Goal: Information Seeking & Learning: Check status

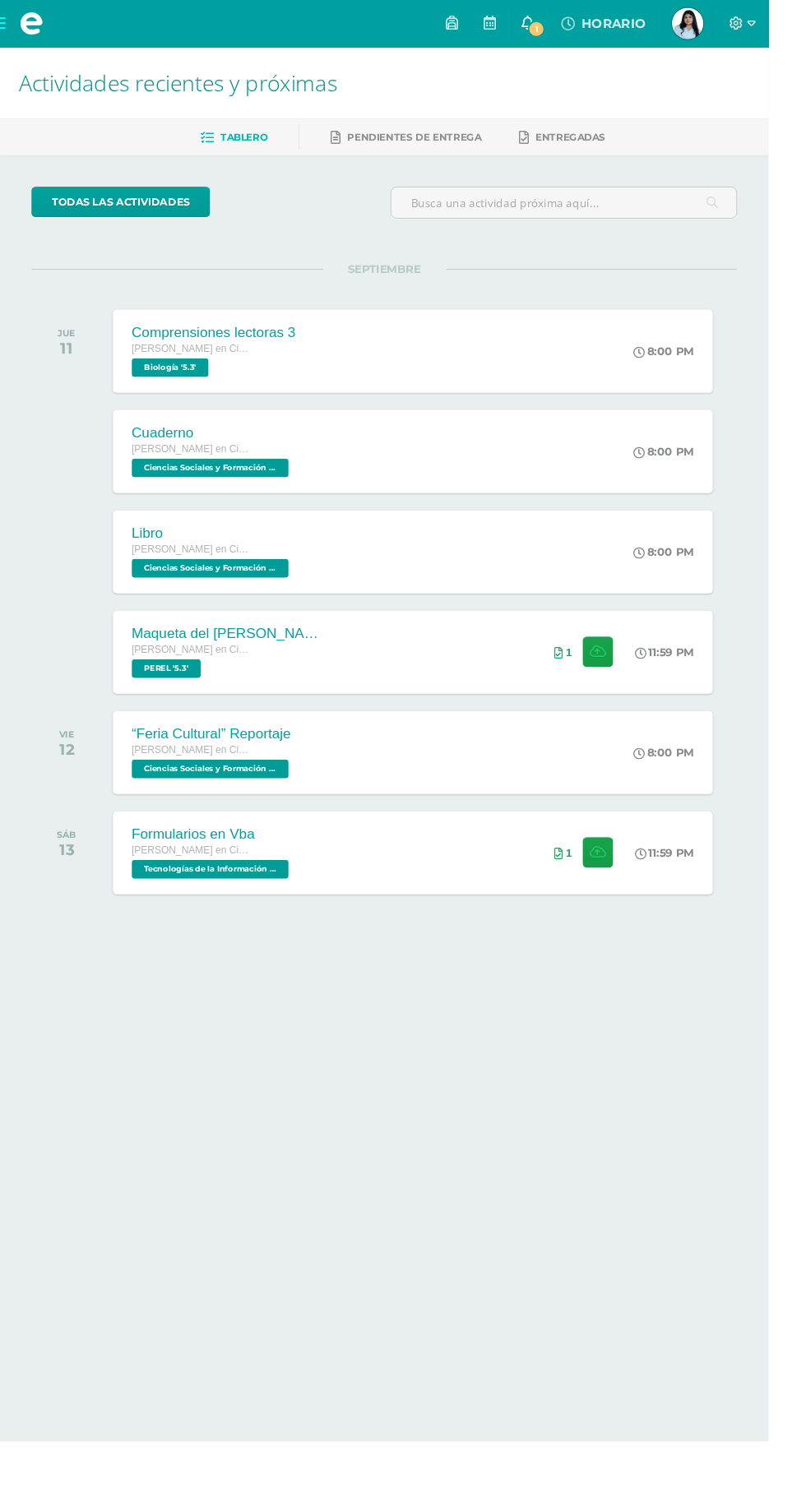
click at [571, 30] on span "1" at bounding box center [563, 30] width 18 height 18
click at [247, 1042] on html "Mis cursos Archivos Cerrar panel Biología [PERSON_NAME] en Ciencias y Letras "5…" at bounding box center [403, 521] width 806 height 1042
click at [741, 24] on span "[PERSON_NAME] Mi Perfil" at bounding box center [721, 25] width 40 height 33
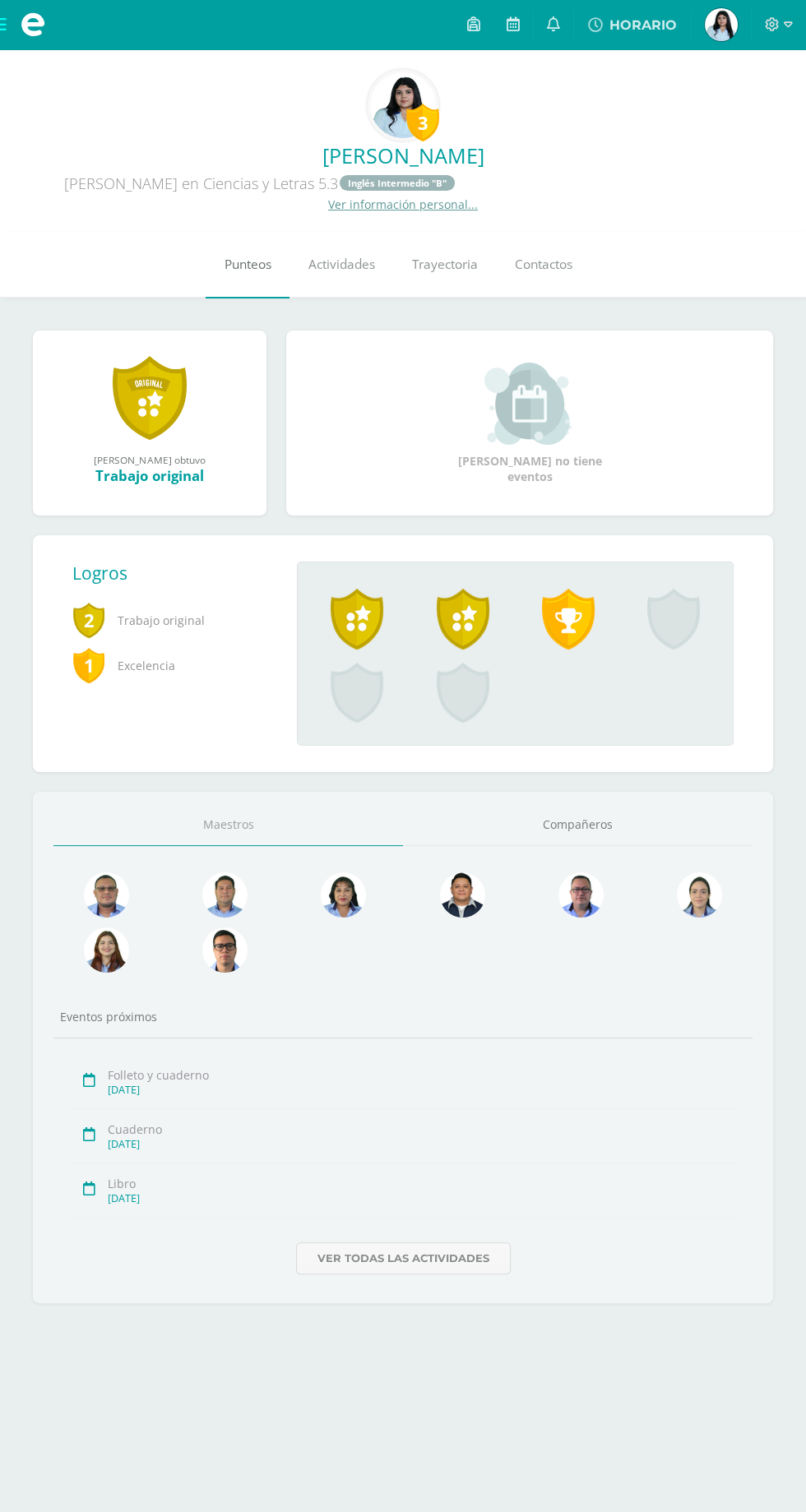
click at [250, 268] on span "Punteos" at bounding box center [247, 265] width 47 height 18
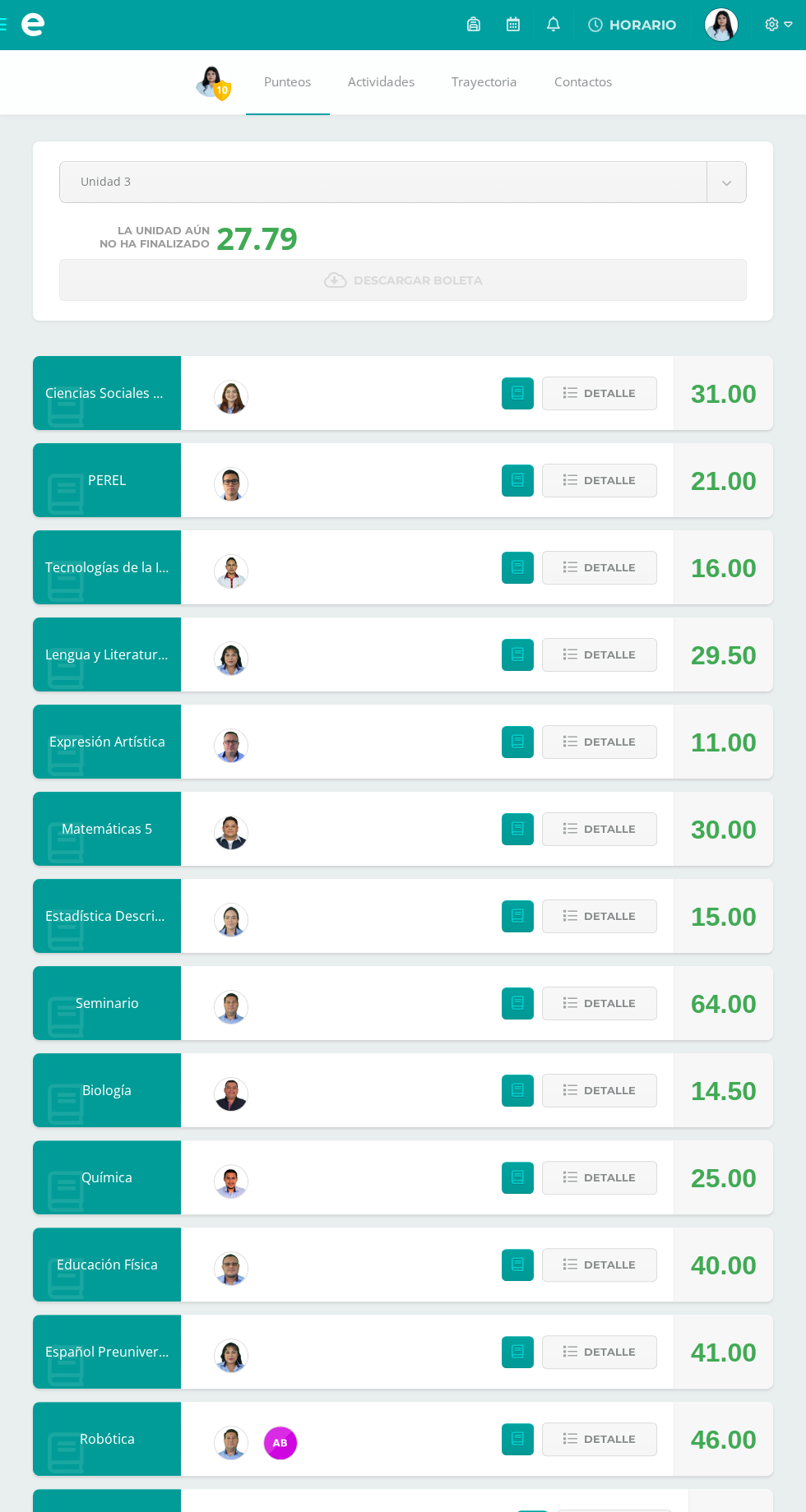
scroll to position [83, 0]
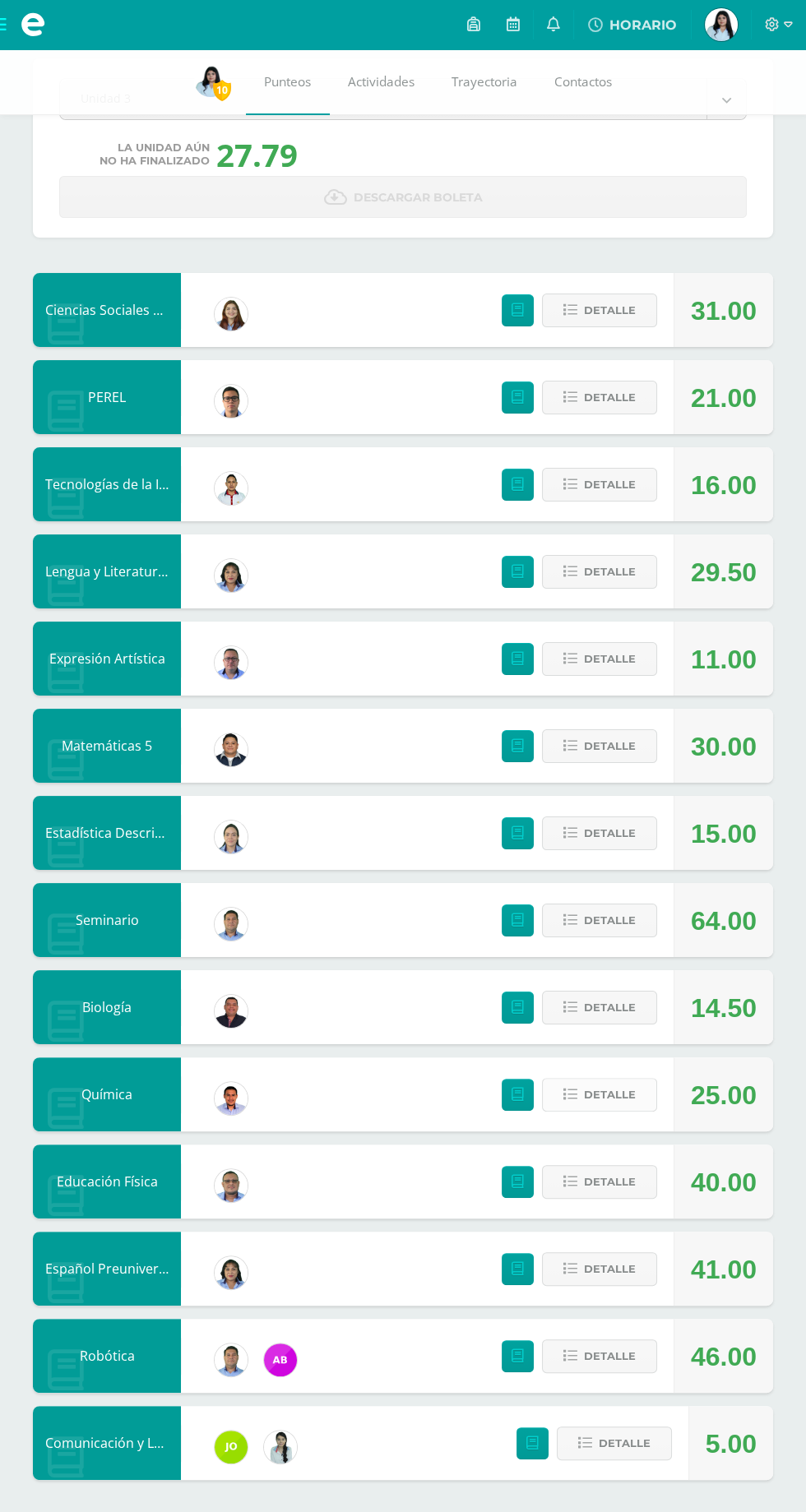
click at [611, 1095] on span "Detalle" at bounding box center [610, 1095] width 52 height 30
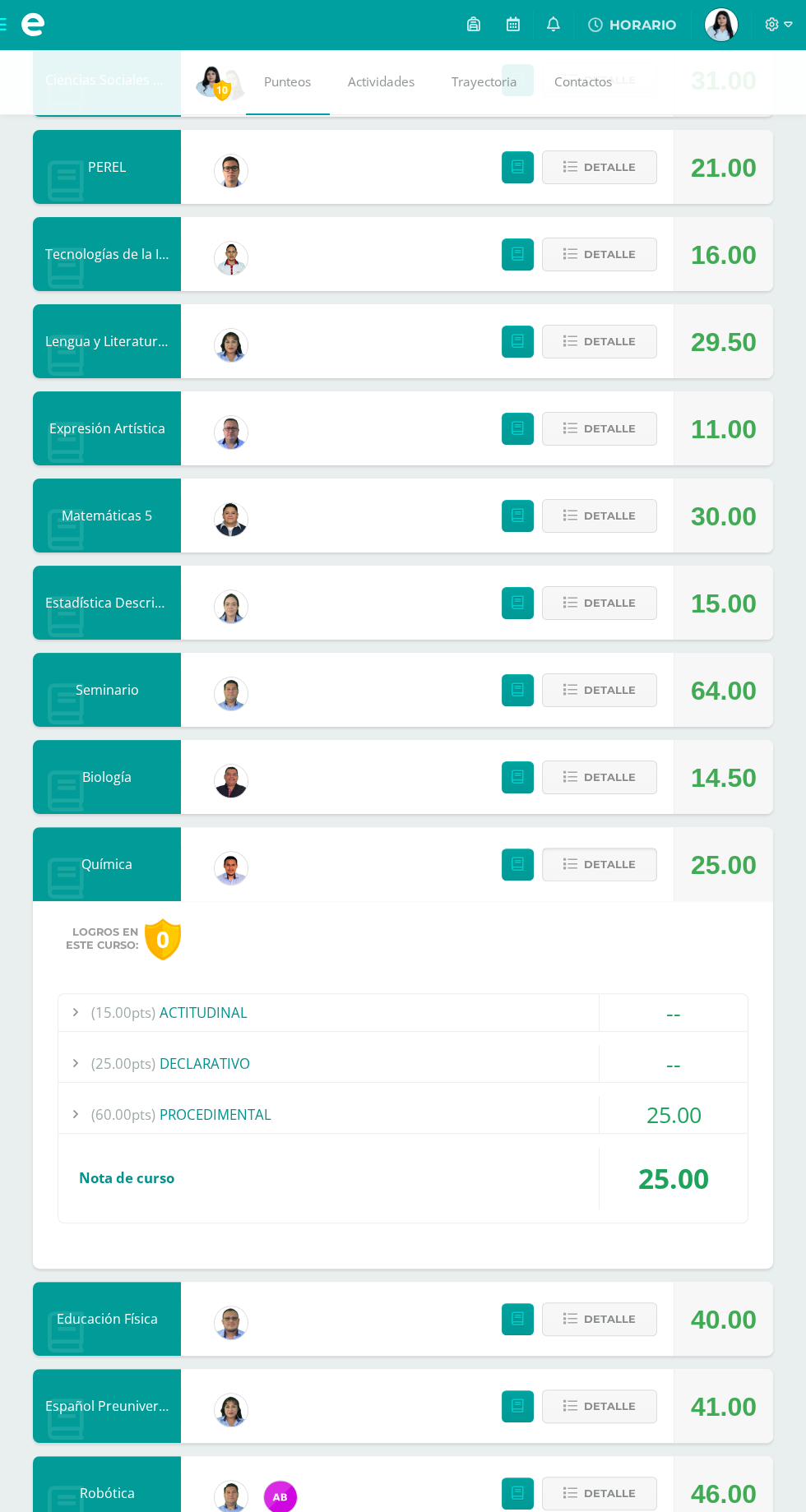
scroll to position [330, 0]
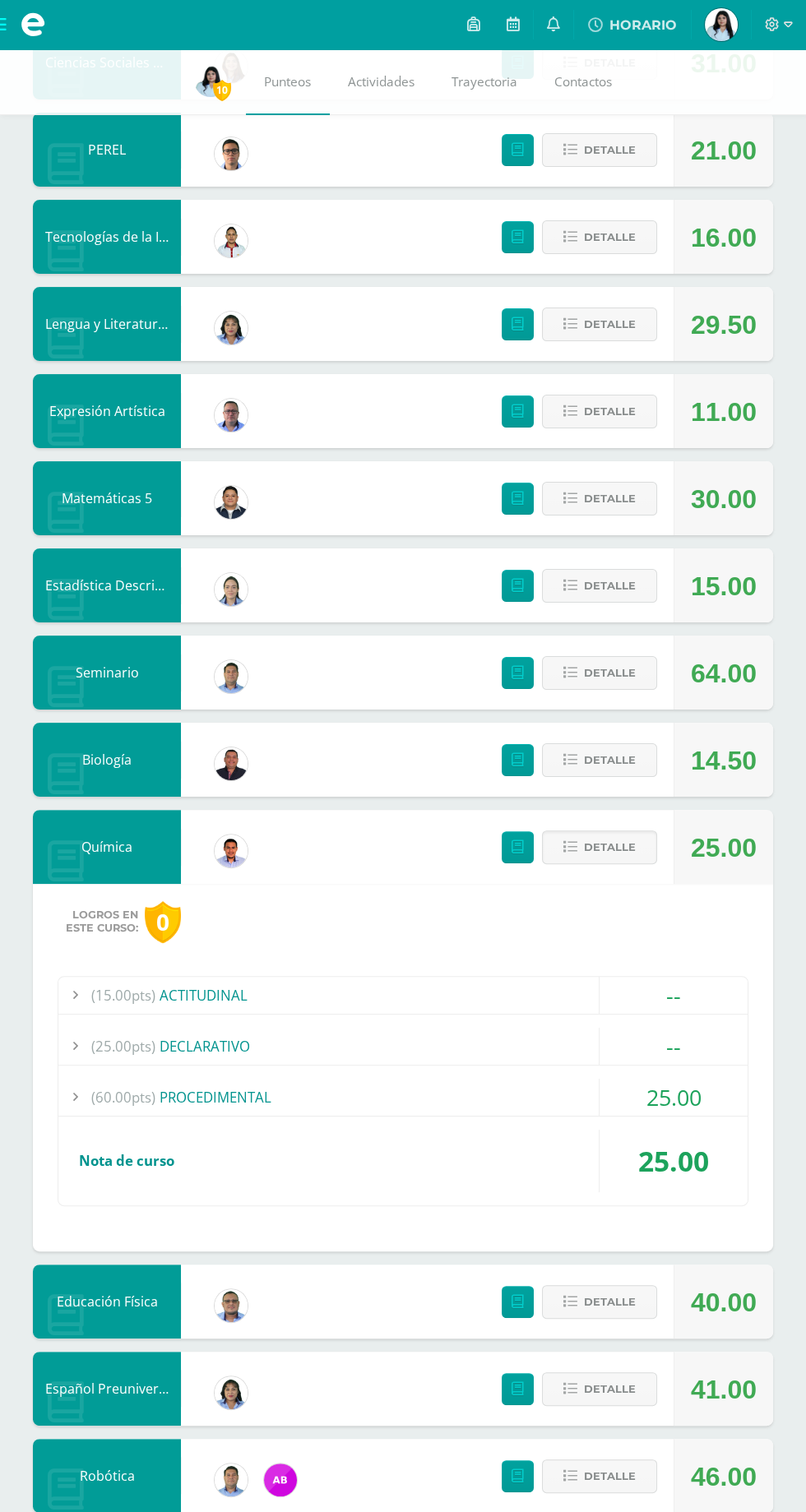
click at [594, 1103] on div "(60.00pts) PROCEDIMENTAL" at bounding box center [403, 1098] width 690 height 37
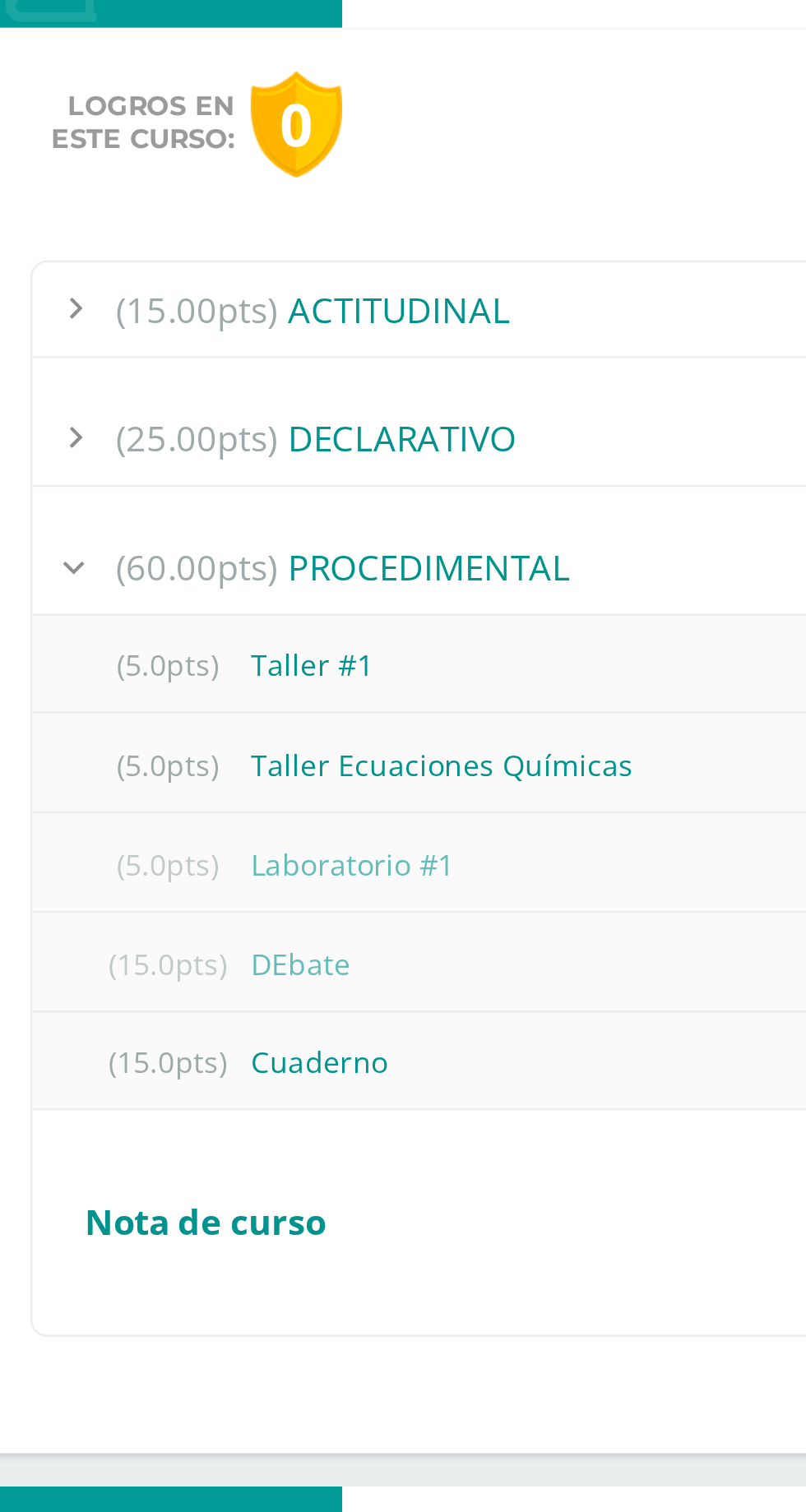
scroll to position [520, 0]
click at [229, 1059] on div "(15.0pts) DEbate" at bounding box center [403, 1065] width 690 height 37
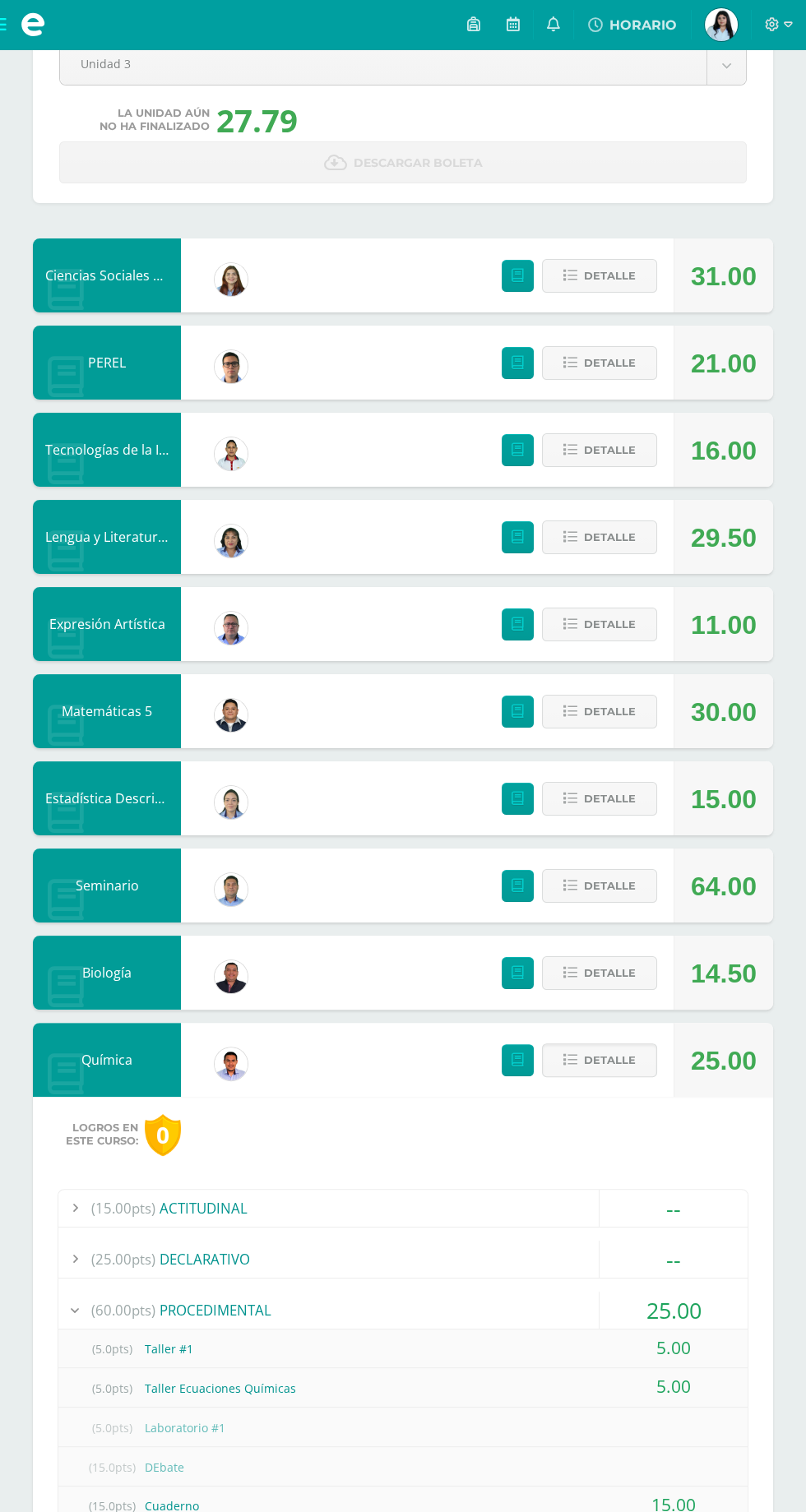
scroll to position [0, 0]
